Goal: Communication & Community: Answer question/provide support

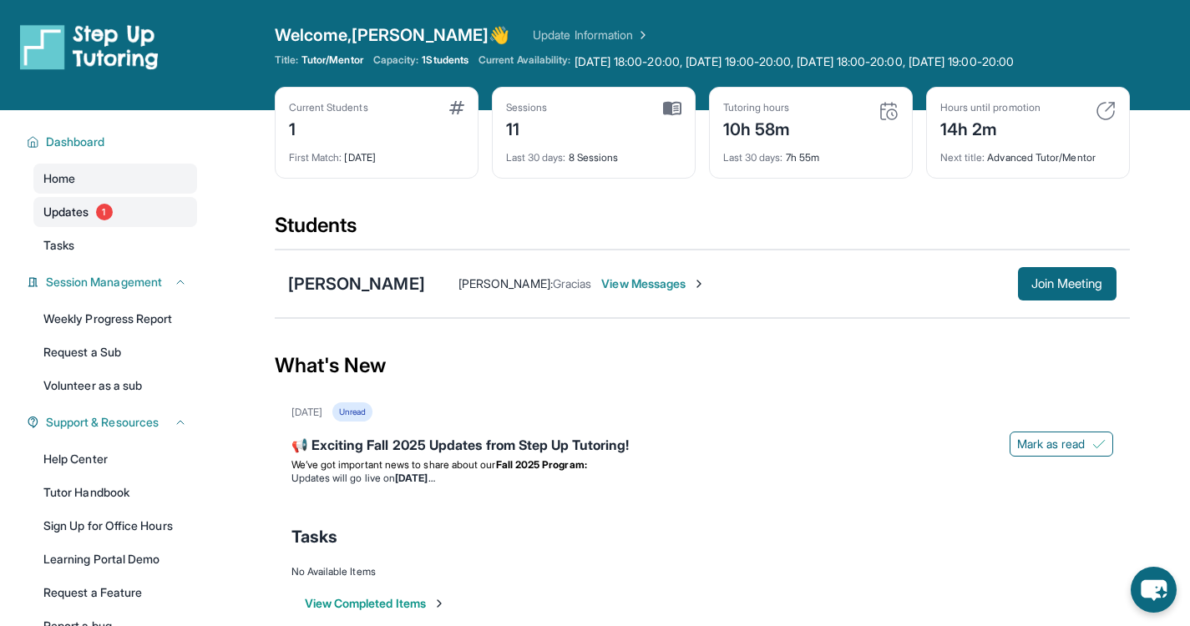
click at [94, 216] on link "Updates 1" at bounding box center [115, 212] width 164 height 30
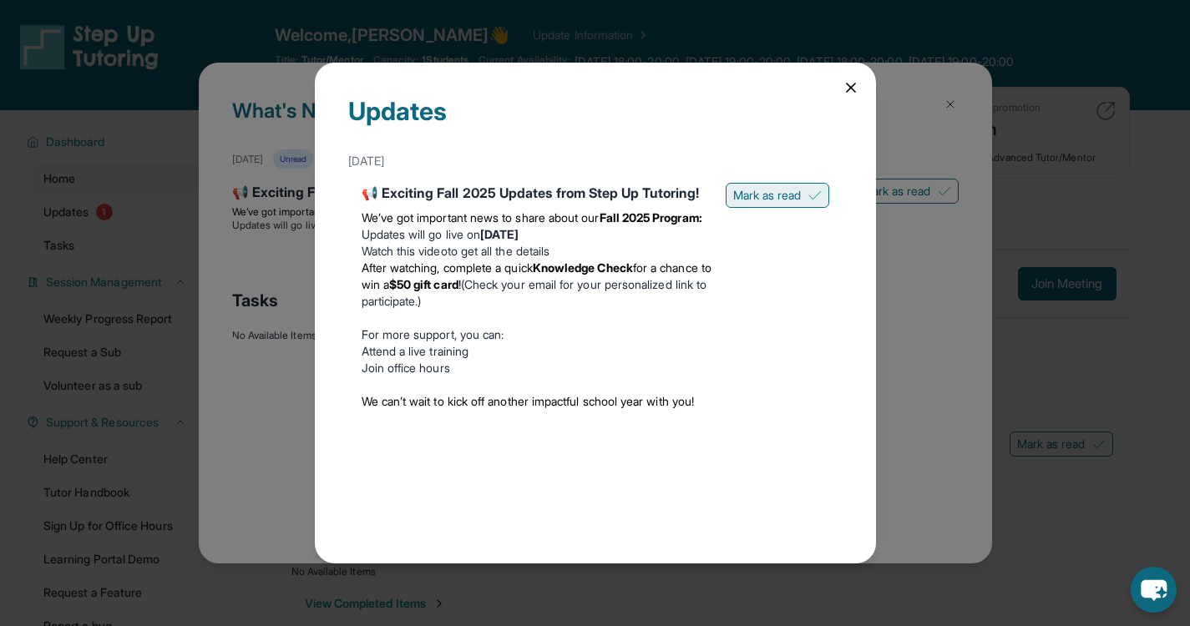
click at [766, 200] on button "Mark as read" at bounding box center [778, 195] width 104 height 25
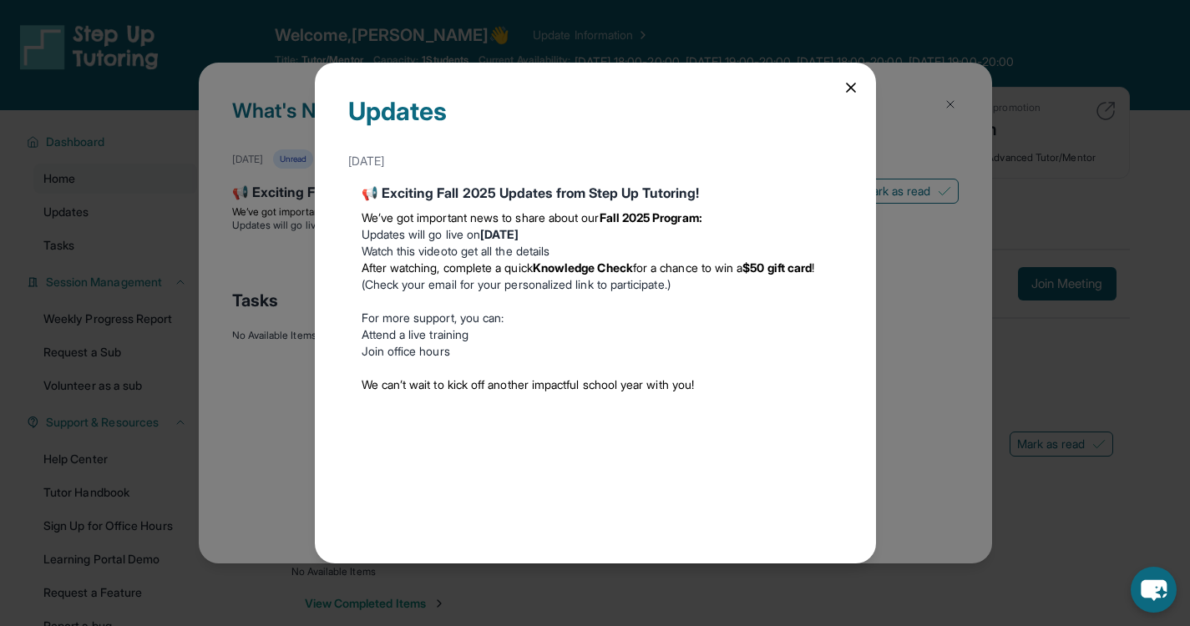
click at [848, 87] on icon at bounding box center [851, 87] width 17 height 17
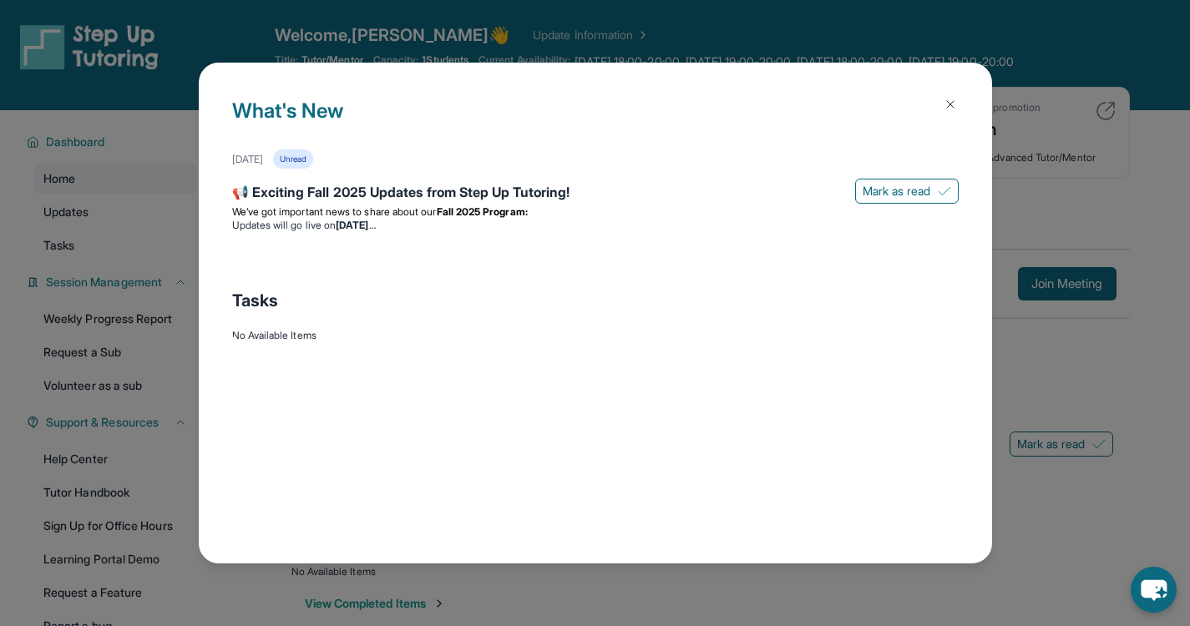
click at [953, 99] on img at bounding box center [950, 104] width 13 height 13
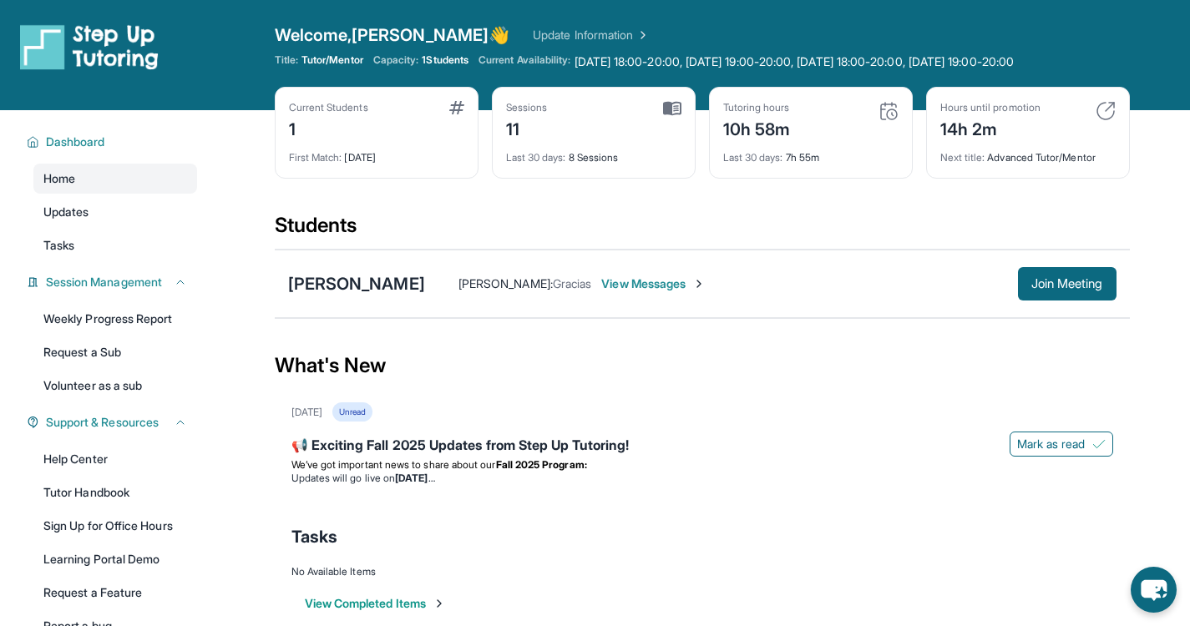
click at [601, 286] on span "View Messages" at bounding box center [653, 284] width 104 height 17
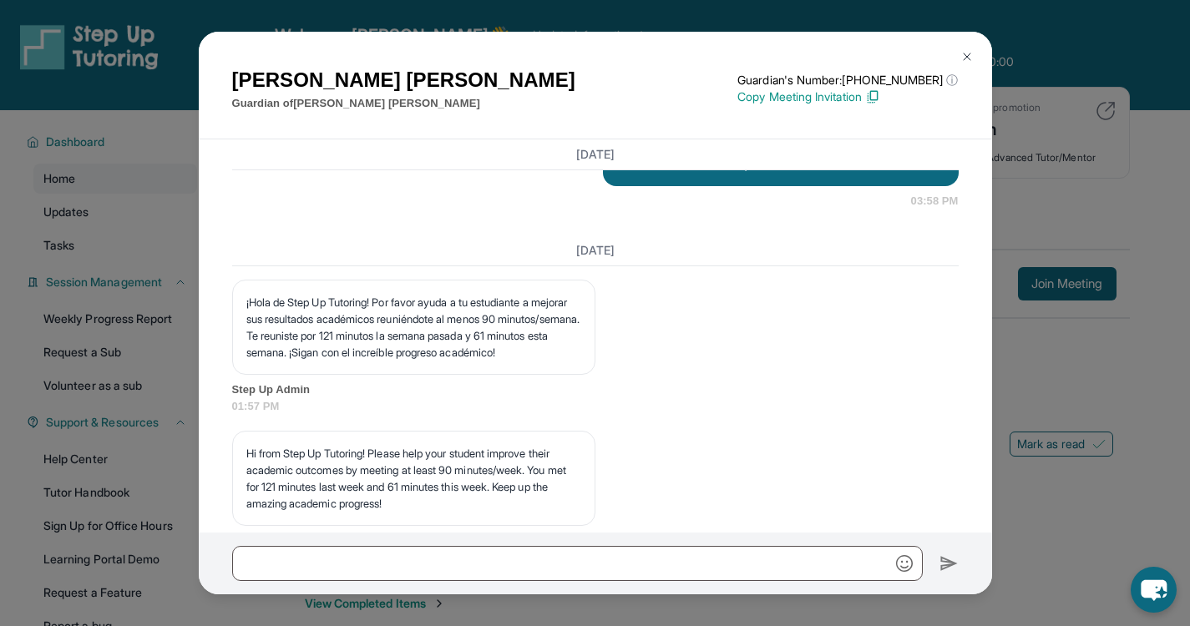
scroll to position [8724, 0]
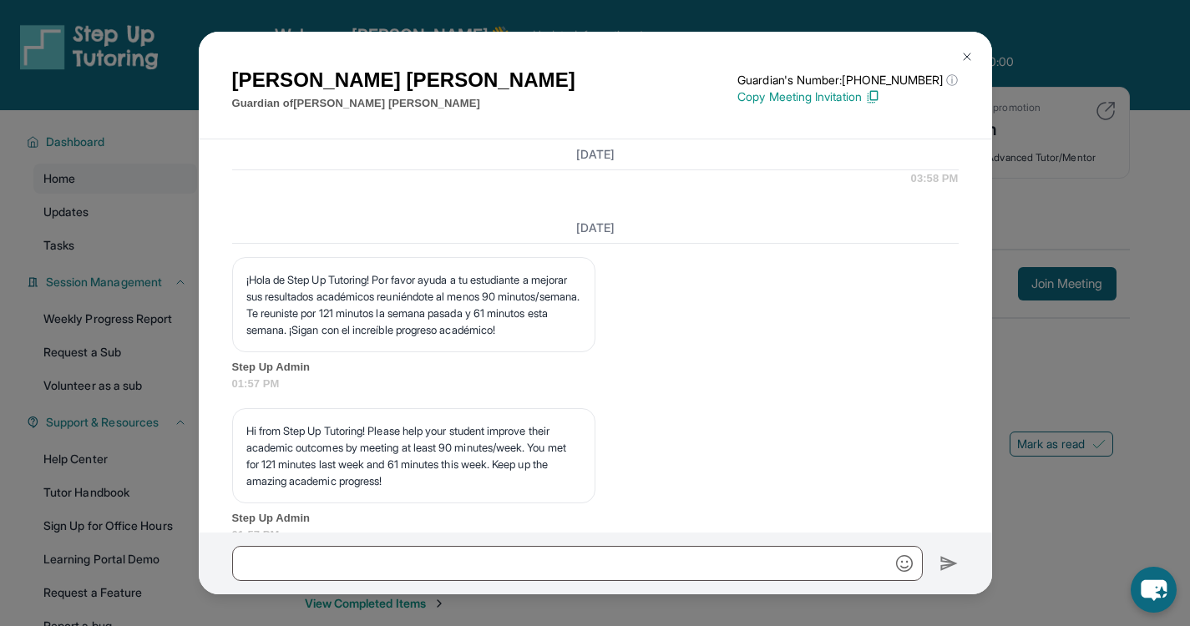
click at [616, 150] on p "Hola! Solo un recordatorio que tendremos la sesión a las 4 de la tarde." at bounding box center [780, 142] width 329 height 17
copy p "Hola! Solo un recordatorio que tendremos la sesión a las 4 de la tarde."
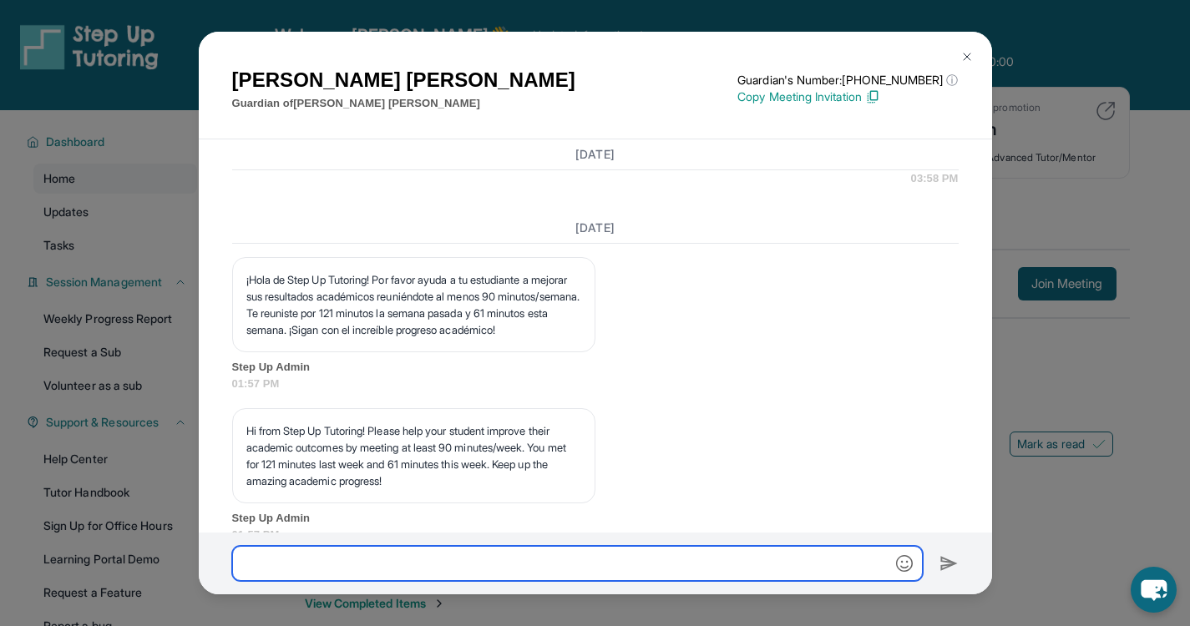
click at [413, 566] on input "text" at bounding box center [577, 563] width 691 height 35
paste input "**********"
type input "**********"
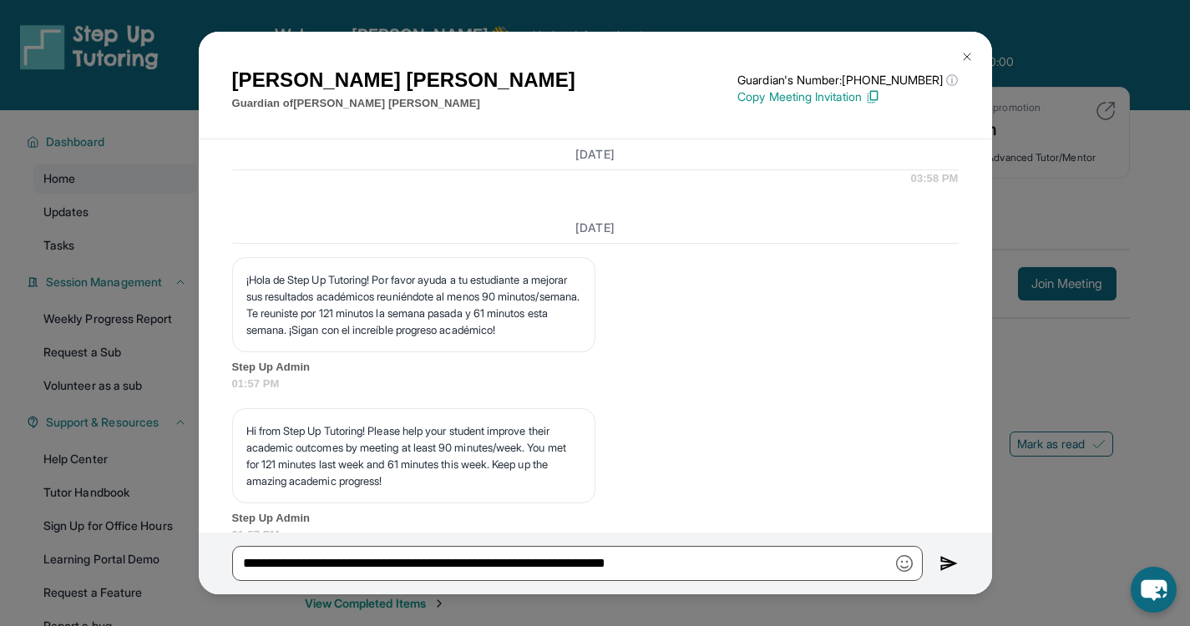
click at [943, 570] on img at bounding box center [949, 564] width 19 height 20
click at [964, 50] on img at bounding box center [967, 56] width 13 height 13
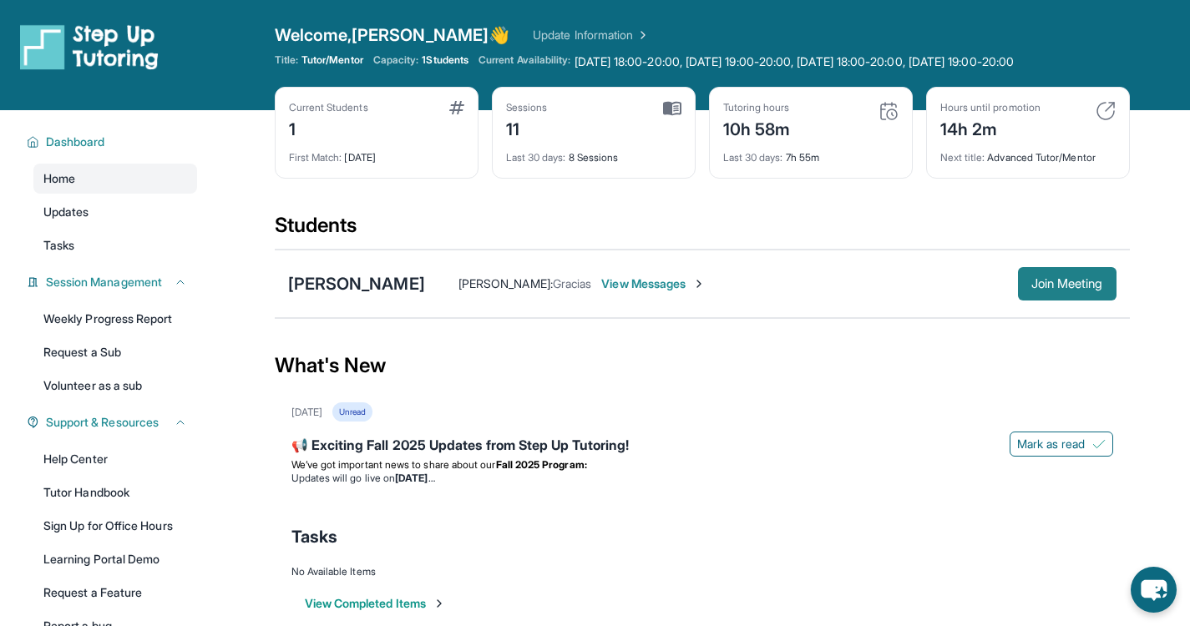
click at [1093, 292] on button "Join Meeting" at bounding box center [1067, 283] width 99 height 33
click at [340, 283] on div "[PERSON_NAME]" at bounding box center [356, 283] width 137 height 23
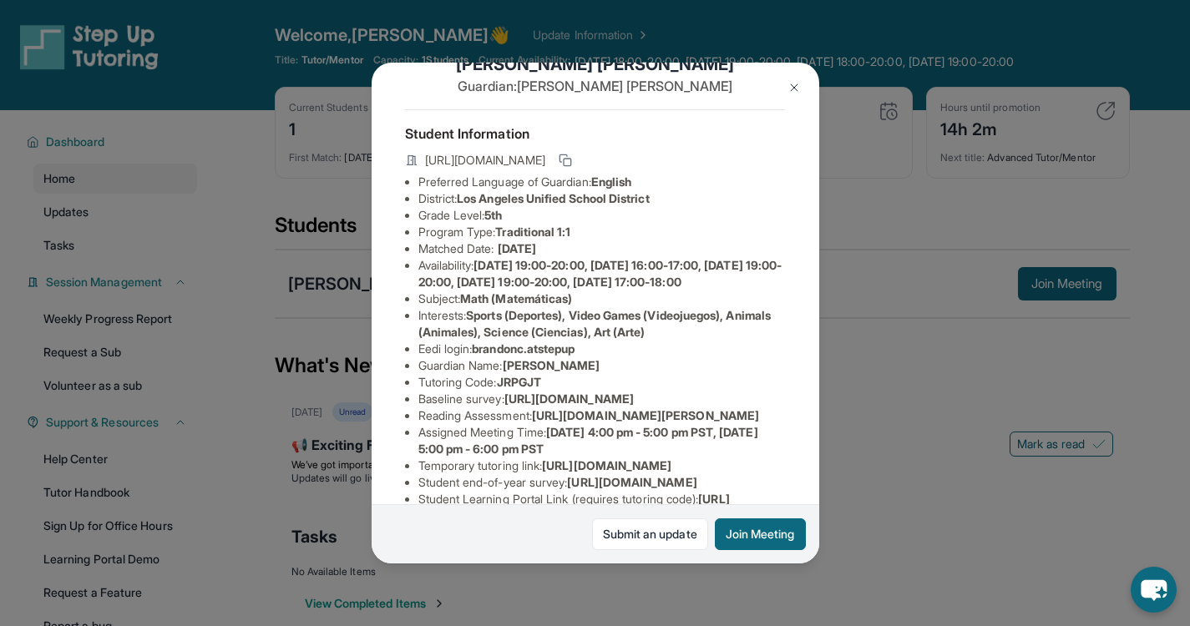
scroll to position [0, 0]
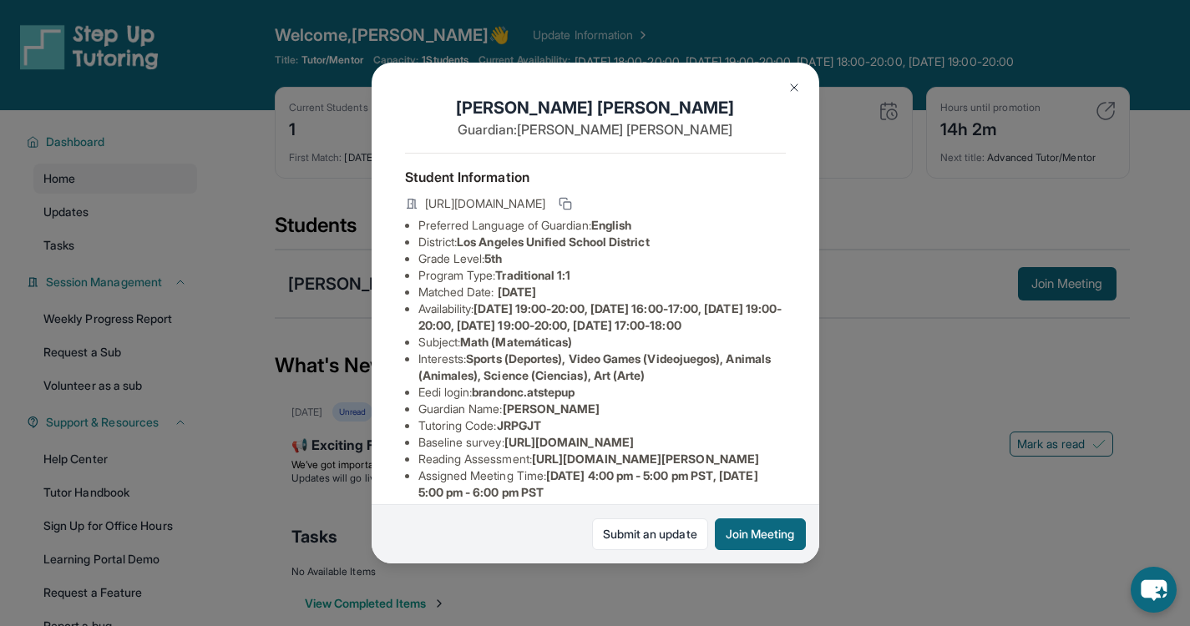
click at [379, 226] on div "[PERSON_NAME] Guardian: [PERSON_NAME] Student Information [URL][DOMAIN_NAME] Pr…" at bounding box center [596, 313] width 448 height 501
click at [793, 81] on img at bounding box center [794, 87] width 13 height 13
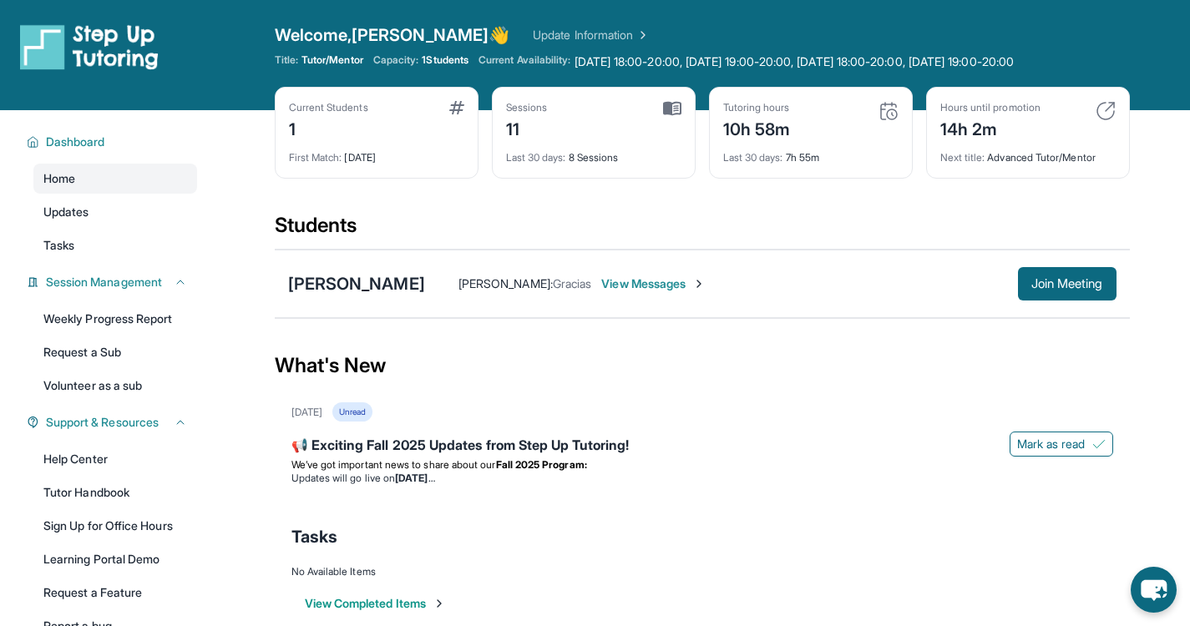
click at [533, 34] on link "Update Information" at bounding box center [591, 35] width 117 height 17
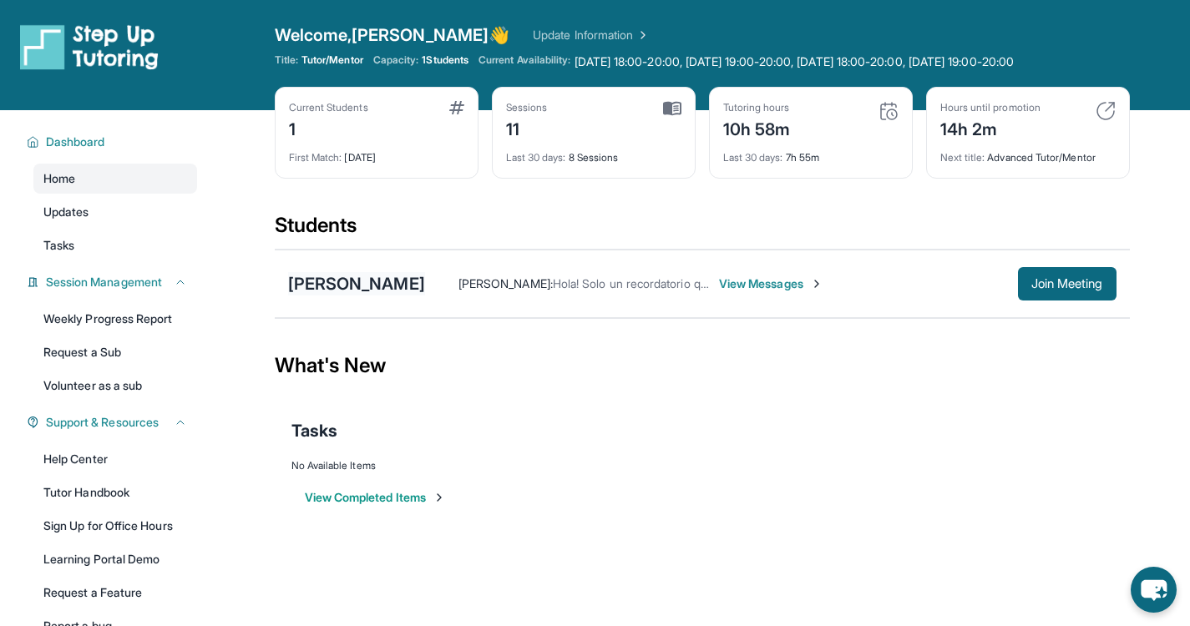
click at [368, 291] on div "[PERSON_NAME]" at bounding box center [356, 283] width 137 height 23
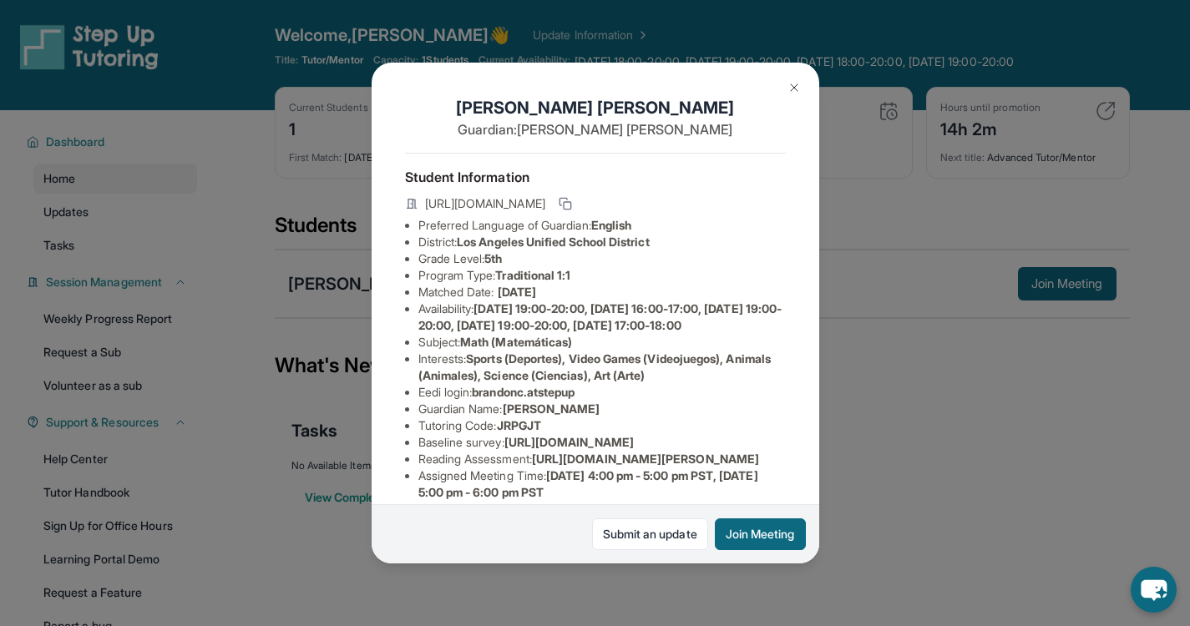
scroll to position [351, 0]
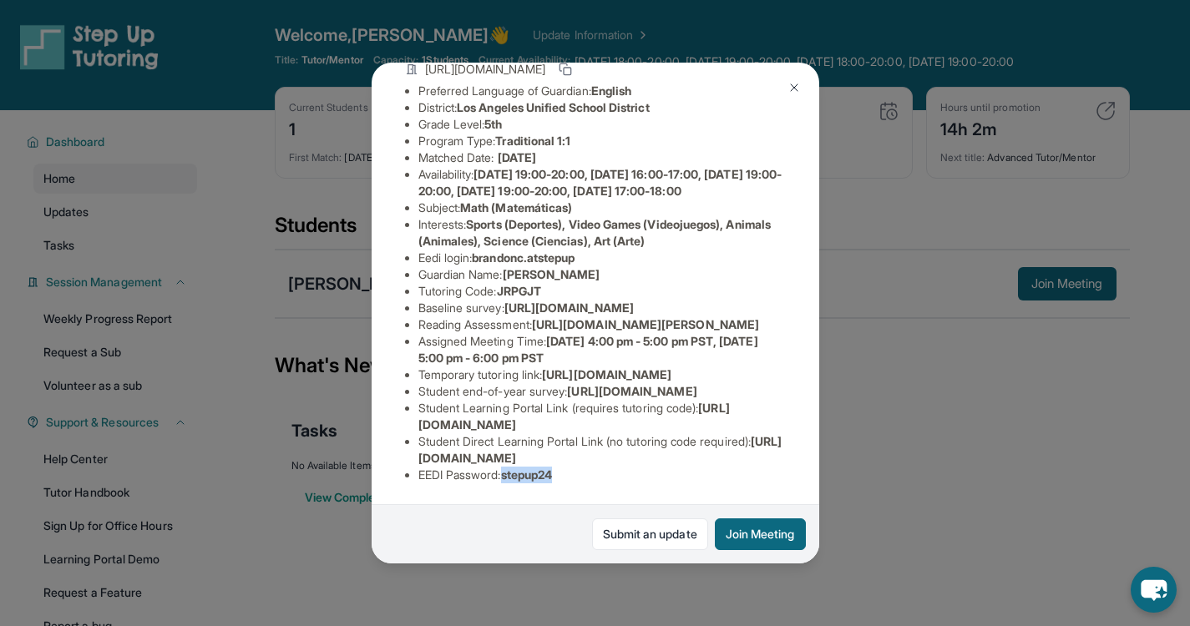
drag, startPoint x: 577, startPoint y: 474, endPoint x: 510, endPoint y: 466, distance: 68.1
click at [510, 467] on li "EEDI Password : stepup24" at bounding box center [602, 475] width 368 height 17
